Goal: Transaction & Acquisition: Subscribe to service/newsletter

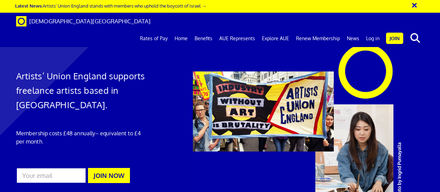
scroll to position [103, 0]
drag, startPoint x: 218, startPoint y: 111, endPoint x: 224, endPoint y: 111, distance: 5.8
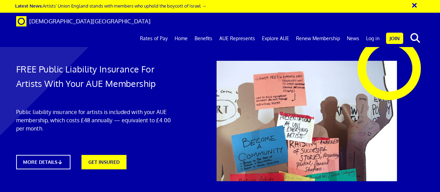
scroll to position [137, 0]
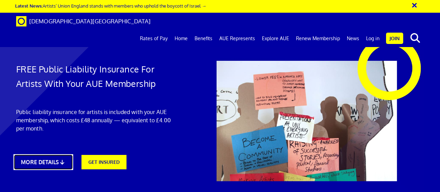
click at [49, 154] on link "MORE DETAILS" at bounding box center [42, 162] width 59 height 16
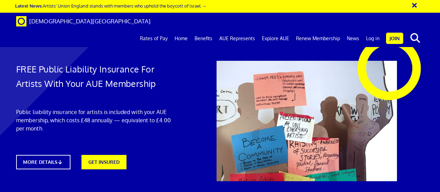
scroll to position [374, 0]
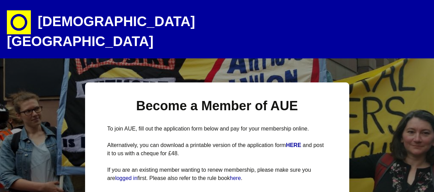
select select
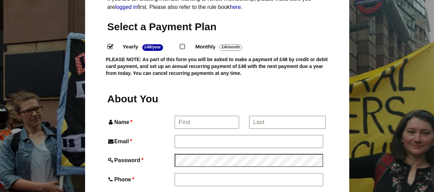
scroll to position [172, 0]
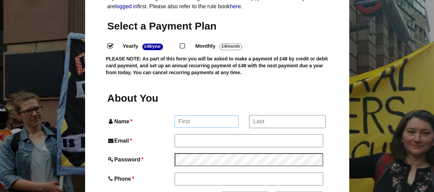
click at [186, 115] on input "Name *" at bounding box center [207, 121] width 64 height 12
type input "Kathryn"
type input "Kathryn Bullen"
type input "drkfbullen@gmail.com"
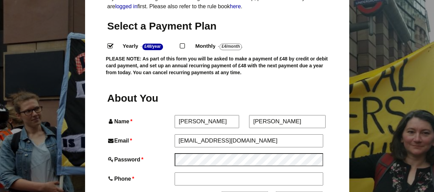
type input "07505380207"
type input "8 Hawthorne Avenue"
type input "Scunthorpe"
type input "DN17 1DL"
drag, startPoint x: 277, startPoint y: 107, endPoint x: 258, endPoint y: 107, distance: 18.9
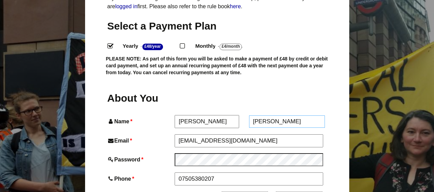
click at [258, 115] on input "Kathryn Bullen" at bounding box center [287, 121] width 76 height 12
drag, startPoint x: 253, startPoint y: 106, endPoint x: 276, endPoint y: 106, distance: 23.0
click at [276, 115] on input "Kathryn Bullen" at bounding box center [287, 121] width 76 height 12
type input "Bullen"
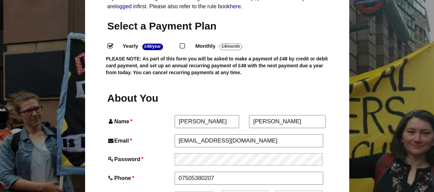
scroll to position [206, 0]
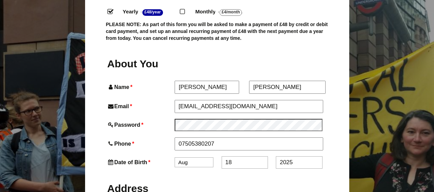
click at [202, 157] on select "Jan Feb Mar Apr May Jun Jul Aug Sep Oct Nov Dec" at bounding box center [194, 162] width 39 height 10
select select "3"
click at [175, 158] on select "Jan Feb Mar Apr May Jun Jul Aug Sep Oct Nov Dec" at bounding box center [194, 163] width 39 height 10
drag, startPoint x: 233, startPoint y: 149, endPoint x: 229, endPoint y: 146, distance: 4.7
click at [228, 157] on input "18" at bounding box center [245, 163] width 46 height 12
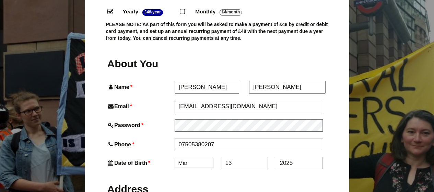
type input "13"
drag, startPoint x: 305, startPoint y: 152, endPoint x: 278, endPoint y: 149, distance: 27.3
click at [278, 157] on input "2025" at bounding box center [299, 163] width 46 height 12
type input "1967"
click at [311, 175] on label "Address" at bounding box center [217, 187] width 220 height 25
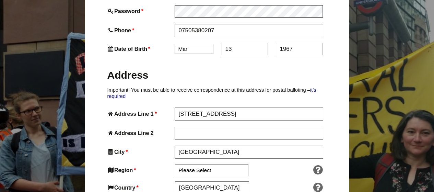
scroll to position [343, 0]
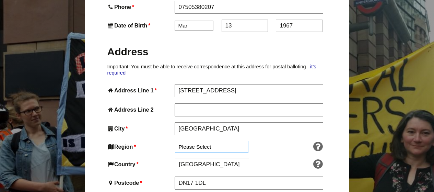
click at [232, 141] on select "Please Select South East England London North West England East of England West…" at bounding box center [211, 147] width 73 height 12
select select "Yorkshire and the Humber"
click at [175, 141] on select "Please Select South East England London North West England East of England West…" at bounding box center [211, 147] width 73 height 12
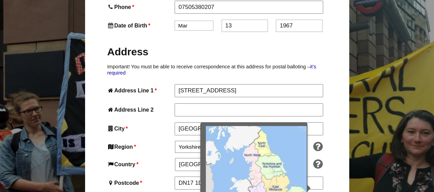
click at [320, 141] on icon at bounding box center [318, 146] width 14 height 11
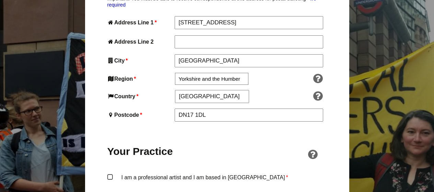
scroll to position [412, 0]
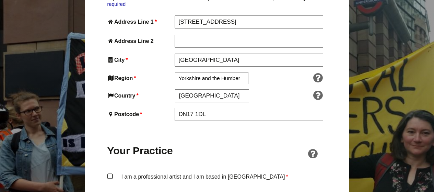
click at [110, 172] on label "I am a professional artist and I am based in England *" at bounding box center [217, 182] width 220 height 21
click at [0, 0] on input "I am a professional artist and I am based in England *" at bounding box center [0, 0] width 0 height 0
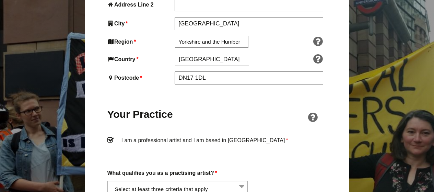
scroll to position [515, 0]
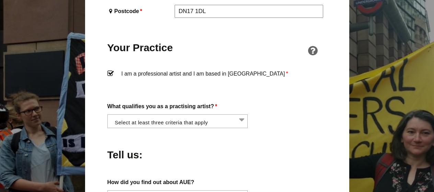
click at [240, 115] on li at bounding box center [180, 121] width 141 height 12
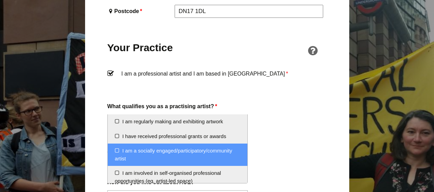
click at [217, 154] on li "I am a socially engaged/participatory/community artist" at bounding box center [178, 155] width 140 height 22
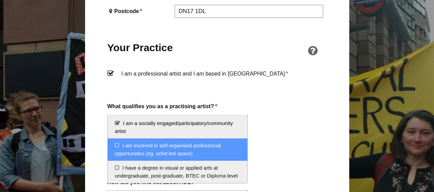
scroll to position [34, 0]
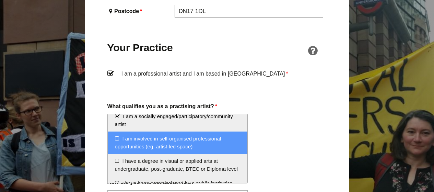
click at [205, 141] on li "I am involved in self-organised professional opportunities (eg. artist-led spac…" at bounding box center [178, 143] width 140 height 22
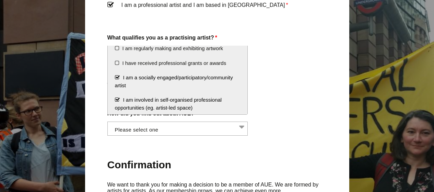
scroll to position [0, 0]
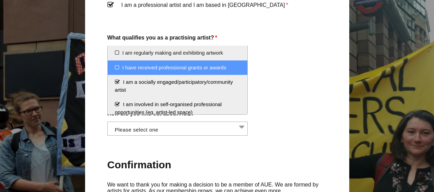
click at [187, 64] on li "I have received professional grants or awards" at bounding box center [178, 67] width 140 height 15
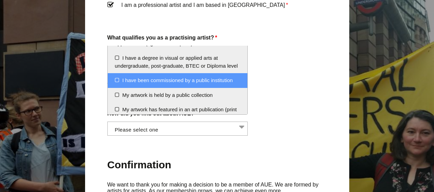
scroll to position [34, 0]
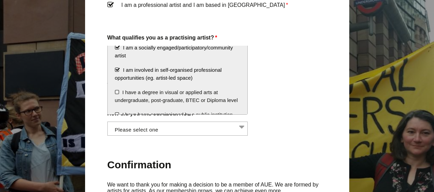
click at [116, 70] on li "I am involved in self-organised professional opportunities (eg. artist-led spac…" at bounding box center [178, 74] width 140 height 22
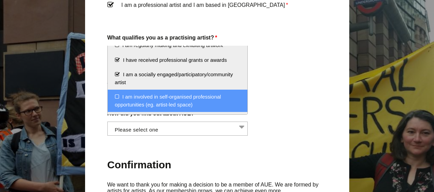
scroll to position [0, 0]
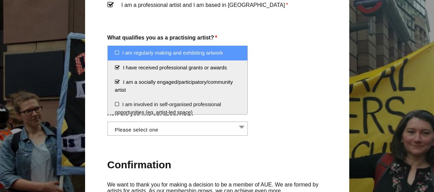
click at [115, 53] on li "I am regularly making and exhibiting artwork" at bounding box center [178, 53] width 140 height 15
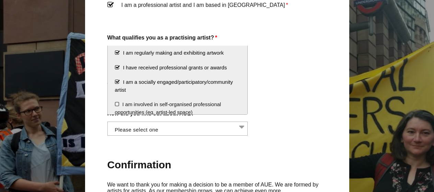
click at [118, 53] on li "I am regularly making and exhibiting artwork" at bounding box center [178, 53] width 140 height 15
select select "received_grants_or_awards"
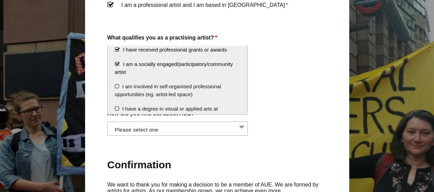
scroll to position [34, 0]
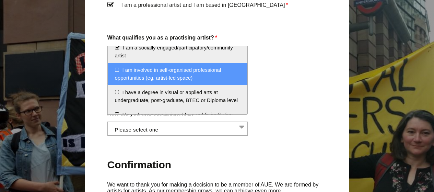
click at [115, 70] on li "I am involved in self-organised professional opportunities (eg. artist-led spac…" at bounding box center [178, 74] width 140 height 22
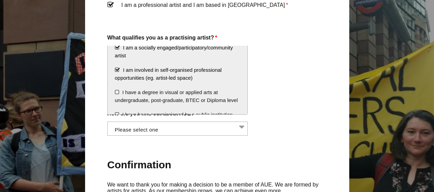
click at [117, 71] on li "I am involved in self-organised professional opportunities (eg. artist-led spac…" at bounding box center [178, 74] width 140 height 22
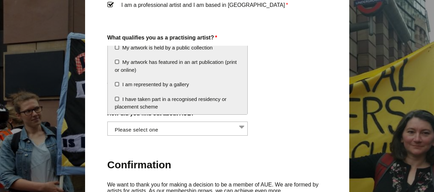
scroll to position [124, 0]
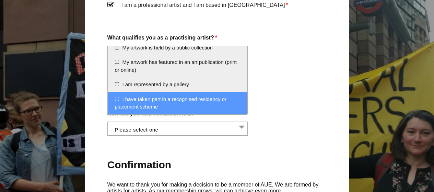
click at [118, 99] on li "I have taken part in a recognised residency or placement scheme" at bounding box center [178, 103] width 140 height 22
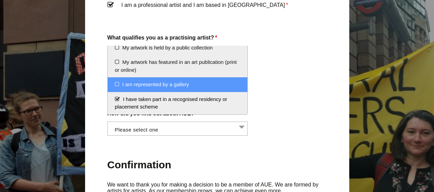
click at [311, 70] on div "Tell us:" at bounding box center [217, 84] width 220 height 37
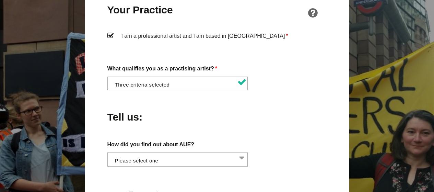
scroll to position [550, 0]
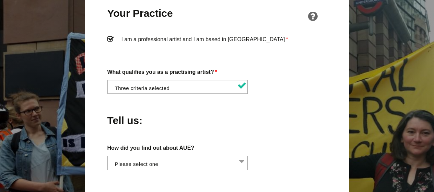
click at [236, 80] on li at bounding box center [180, 86] width 141 height 12
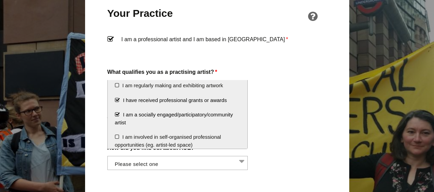
scroll to position [0, 0]
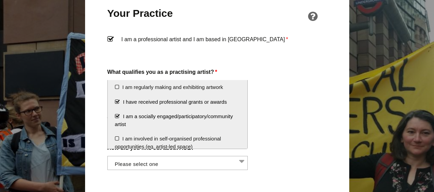
click at [272, 100] on div "Tell us:" at bounding box center [217, 118] width 220 height 37
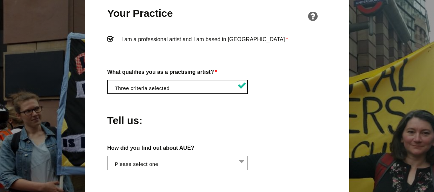
click at [237, 80] on li at bounding box center [180, 86] width 141 height 12
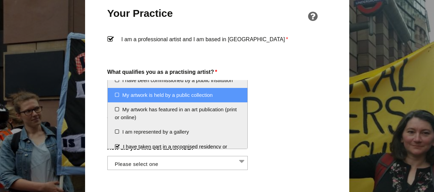
scroll to position [124, 0]
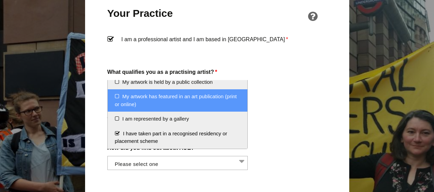
click at [286, 85] on div "About You Name * Kathryn First * Bullen Last Email * drkfbullen@gmail.com Passw…" at bounding box center [217, 27] width 220 height 628
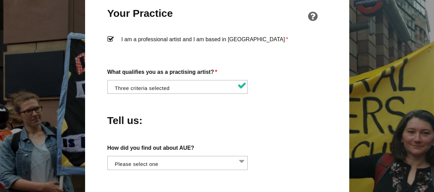
scroll to position [0, 0]
click at [224, 156] on li at bounding box center [179, 162] width 141 height 12
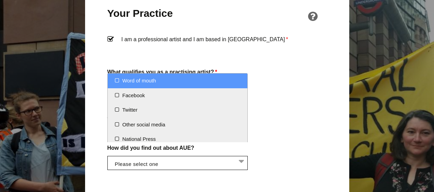
select select "Word of mouth"
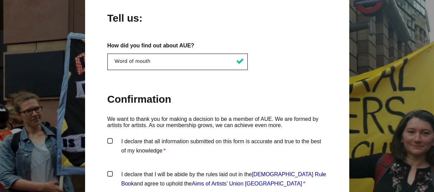
scroll to position [687, 0]
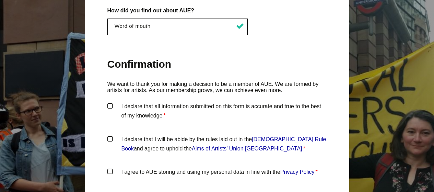
click at [110, 102] on label "I declare that all information submitted on this form is accurate and true to t…" at bounding box center [217, 112] width 220 height 21
click at [0, 0] on input "I declare that all information submitted on this form is accurate and true to t…" at bounding box center [0, 0] width 0 height 0
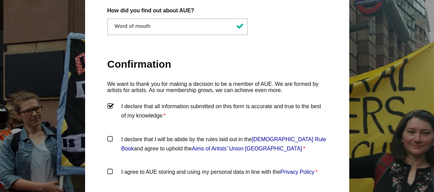
click at [110, 135] on label "I declare that I will be abide by the rules laid out in the Artists' Union Engl…" at bounding box center [217, 145] width 220 height 21
click at [0, 0] on input "I declare that I will be abide by the rules laid out in the Artists' Union Engl…" at bounding box center [0, 0] width 0 height 0
click at [109, 167] on label "I agree to AUE storing and using my personal data in line with the Privacy Poli…" at bounding box center [217, 177] width 220 height 21
click at [0, 0] on input "I agree to AUE storing and using my personal data in line with the Privacy Poli…" at bounding box center [0, 0] width 0 height 0
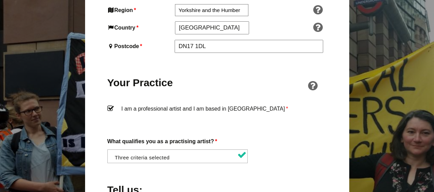
scroll to position [550, 0]
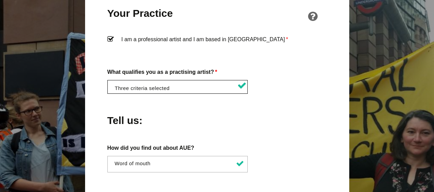
click at [236, 80] on li at bounding box center [180, 86] width 141 height 12
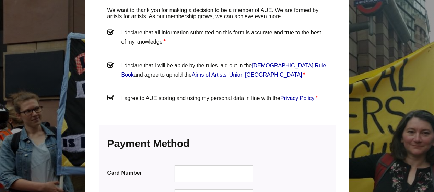
scroll to position [790, 0]
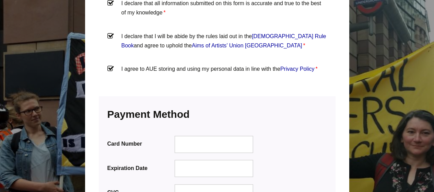
drag, startPoint x: 181, startPoint y: 149, endPoint x: 181, endPoint y: 157, distance: 7.9
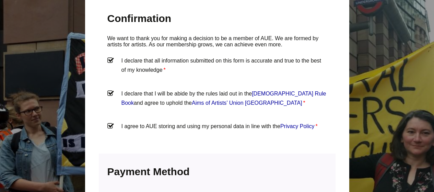
scroll to position [836, 0]
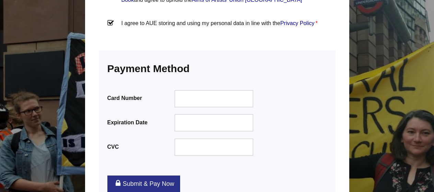
click at [293, 121] on div "Card Number Expiration Date CVC" at bounding box center [217, 122] width 220 height 70
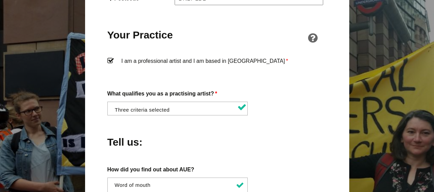
scroll to position [526, 0]
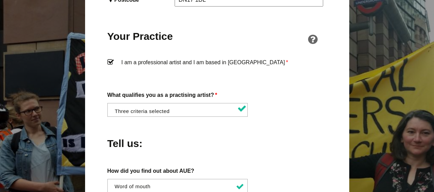
click at [230, 103] on li at bounding box center [180, 109] width 141 height 12
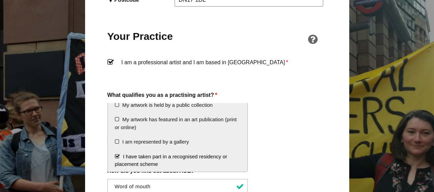
scroll to position [124, 0]
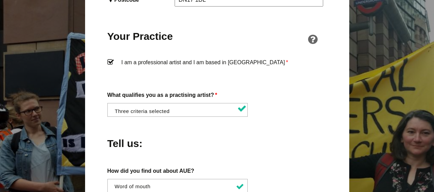
click at [293, 134] on div "Tell us:" at bounding box center [217, 141] width 220 height 37
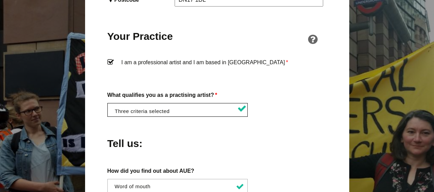
click at [245, 103] on li at bounding box center [180, 109] width 141 height 12
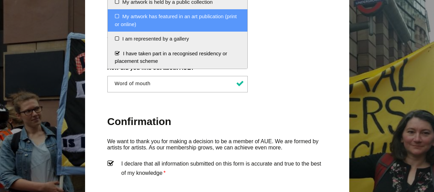
click at [289, 34] on div "Tell us:" at bounding box center [217, 38] width 220 height 37
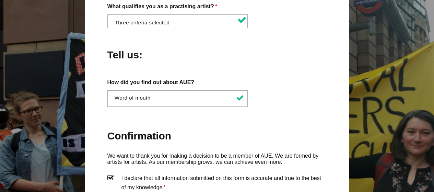
scroll to position [561, 0]
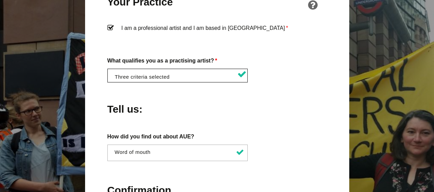
click at [235, 69] on li at bounding box center [180, 75] width 141 height 12
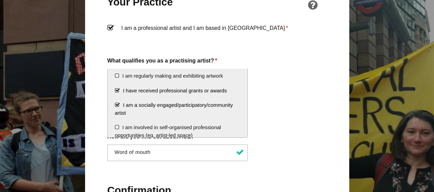
click at [276, 102] on div "Tell us:" at bounding box center [217, 107] width 220 height 37
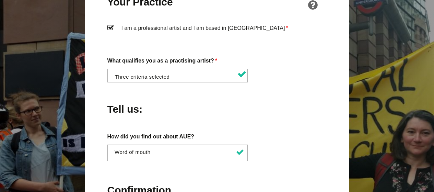
click at [214, 69] on li at bounding box center [180, 75] width 141 height 12
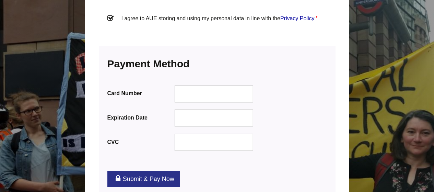
scroll to position [904, 0]
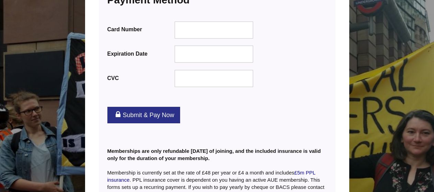
click at [161, 107] on link "Submit & Pay Now" at bounding box center [143, 115] width 73 height 16
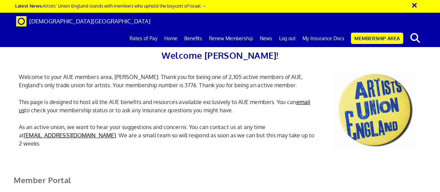
scroll to position [137, 0]
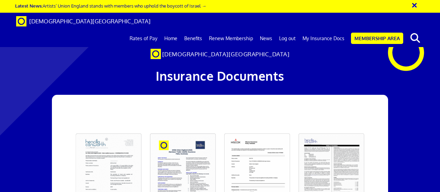
scroll to position [103, 0]
click at [126, 129] on link at bounding box center [108, 172] width 74 height 87
click at [92, 129] on link at bounding box center [108, 172] width 74 height 87
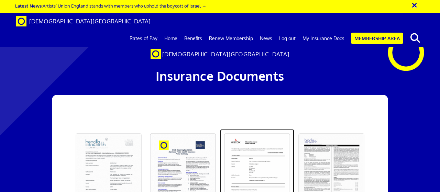
click at [264, 129] on link at bounding box center [257, 172] width 74 height 87
click at [269, 129] on link at bounding box center [257, 172] width 74 height 87
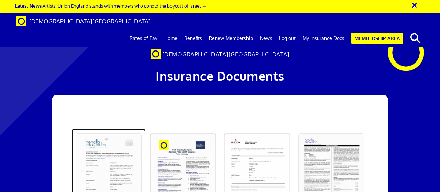
click at [129, 129] on link at bounding box center [108, 172] width 74 height 87
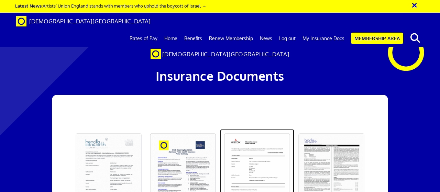
click at [263, 129] on link at bounding box center [257, 172] width 74 height 87
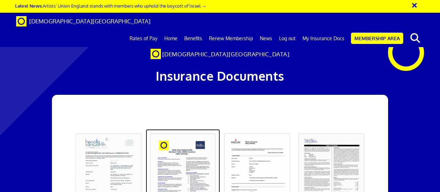
click at [186, 129] on link at bounding box center [183, 172] width 74 height 87
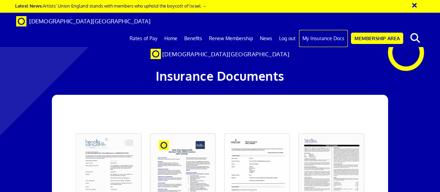
click at [323, 30] on link "My Insurance Docs" at bounding box center [323, 38] width 49 height 17
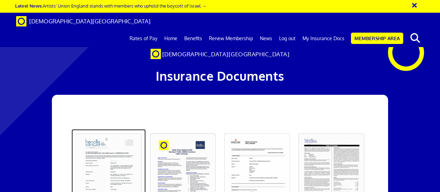
click at [114, 129] on link at bounding box center [108, 172] width 74 height 87
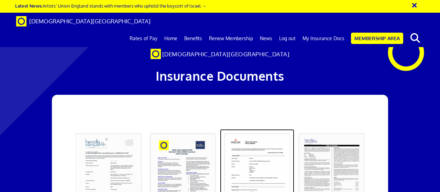
click at [262, 129] on link at bounding box center [257, 172] width 74 height 87
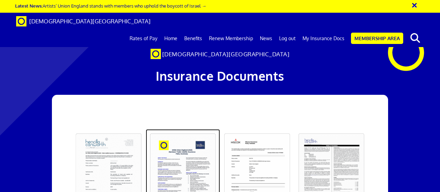
click at [195, 129] on link at bounding box center [183, 172] width 74 height 87
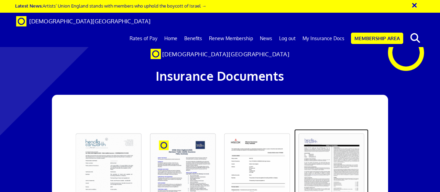
click at [331, 129] on link at bounding box center [331, 172] width 74 height 87
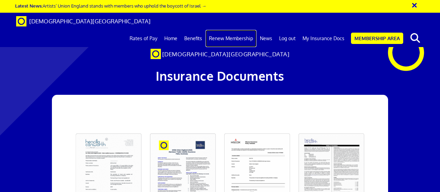
click at [237, 30] on link "Renew Membership" at bounding box center [230, 38] width 51 height 17
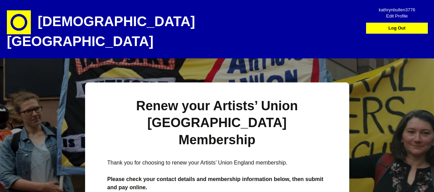
click at [22, 24] on img at bounding box center [19, 22] width 24 height 24
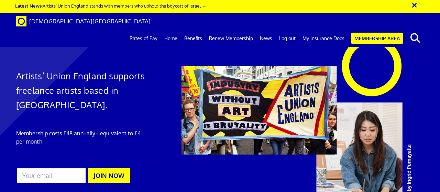
scroll to position [0, 1]
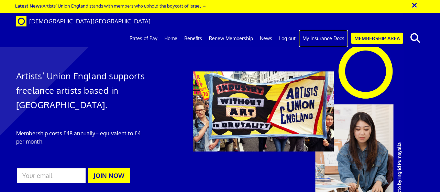
click at [326, 30] on link "My Insurance Docs" at bounding box center [323, 38] width 49 height 17
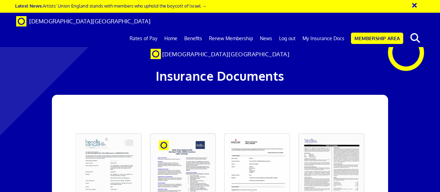
scroll to position [69, 0]
click at [107, 129] on link at bounding box center [108, 172] width 74 height 87
click at [416, 4] on button "×" at bounding box center [418, 4] width 17 height 11
